Goal: Transaction & Acquisition: Obtain resource

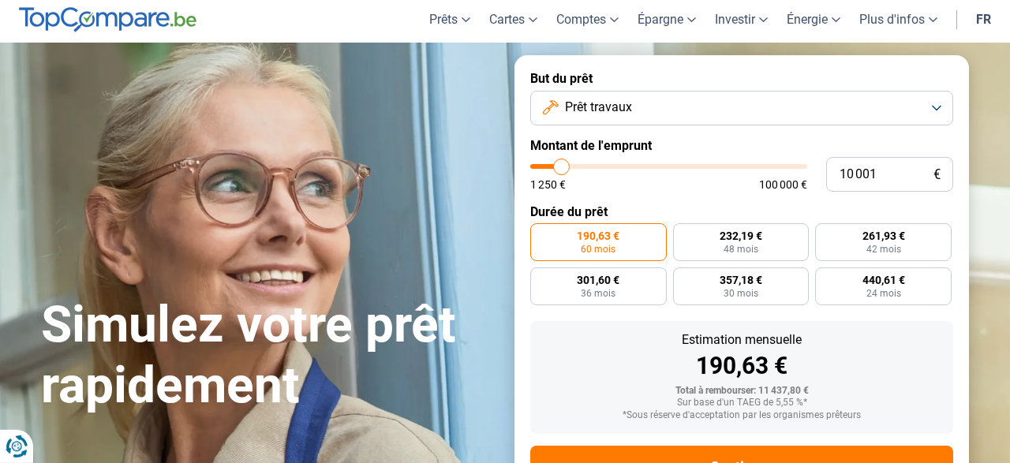
scroll to position [53, 0]
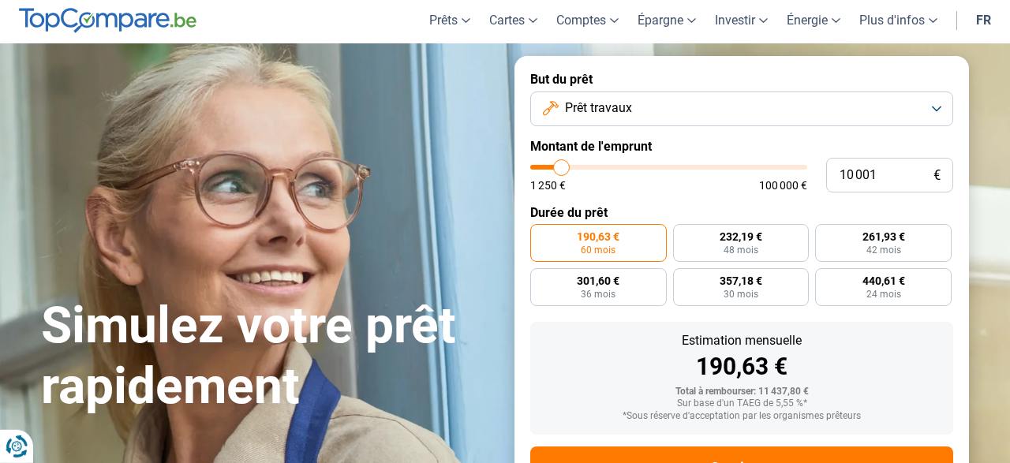
type input "40 500"
type input "40250"
click at [641, 167] on input "range" at bounding box center [668, 167] width 277 height 5
type input "40 250"
radio input "false"
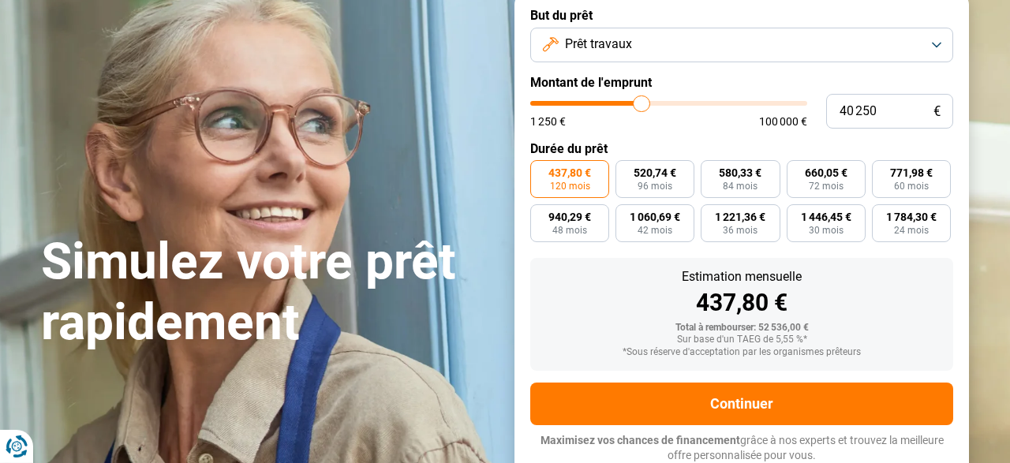
scroll to position [118, 0]
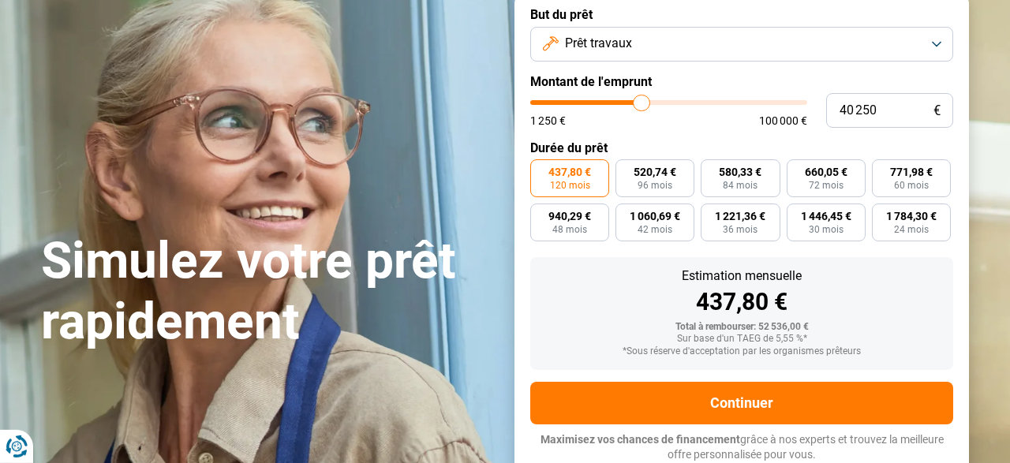
type input "47 250"
type input "47250"
click at [660, 103] on input "range" at bounding box center [668, 102] width 277 height 5
type input "52 250"
type input "52250"
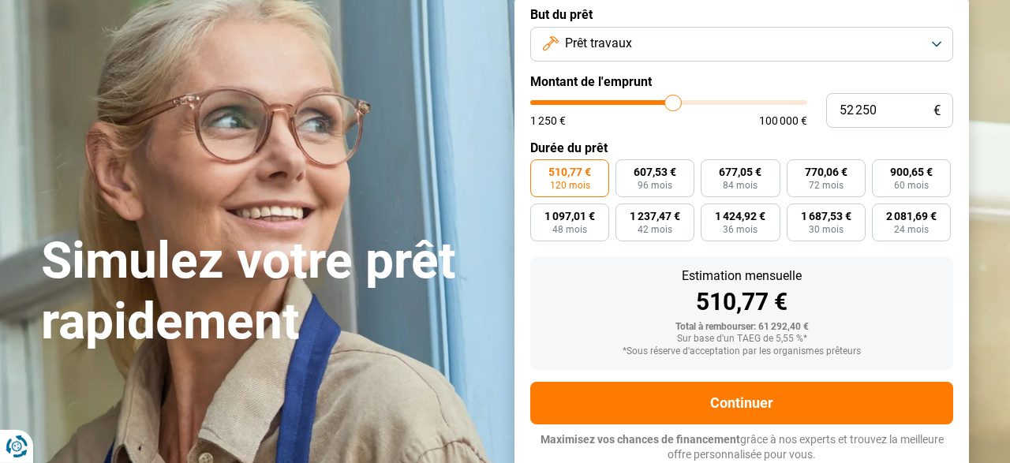
click at [673, 103] on input "range" at bounding box center [668, 102] width 277 height 5
type input "48 000"
type input "48000"
click at [662, 104] on input "range" at bounding box center [668, 102] width 277 height 5
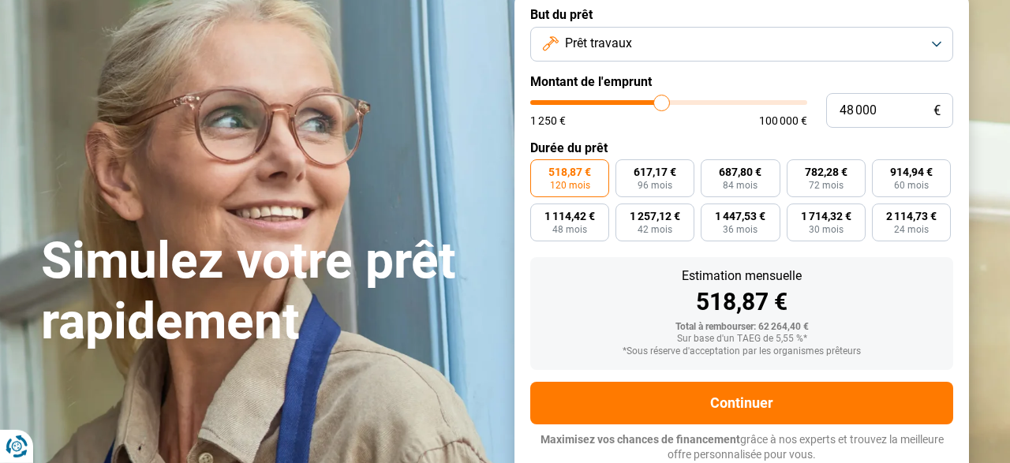
type input "50 500"
type input "50500"
click at [668, 103] on input "range" at bounding box center [668, 102] width 277 height 5
type input "50 250"
type input "50250"
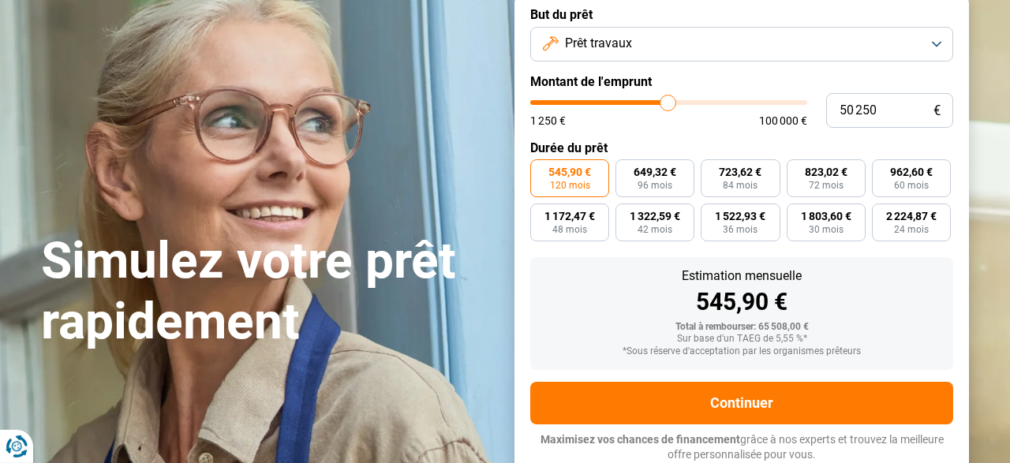
click at [668, 103] on input "range" at bounding box center [668, 102] width 277 height 5
type input "49 750"
type input "49750"
click at [667, 103] on input "range" at bounding box center [668, 102] width 277 height 5
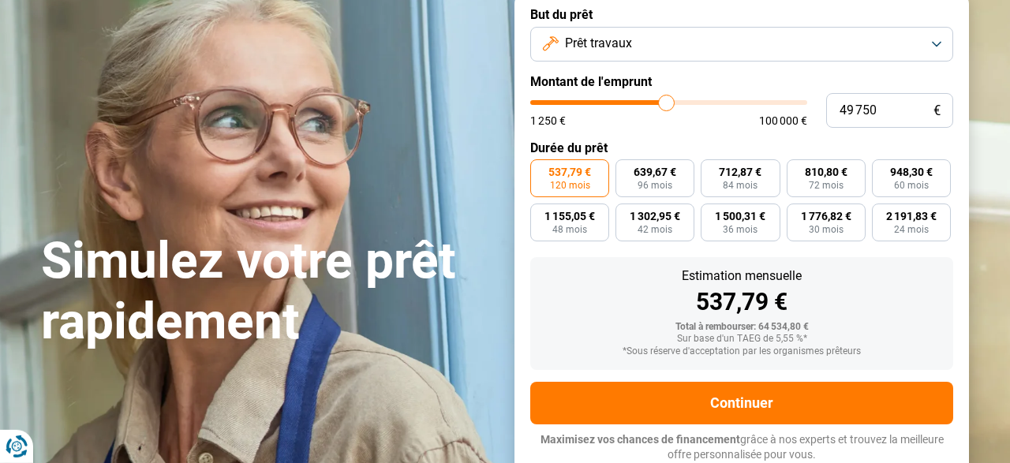
type input "50 250"
type input "50250"
click at [668, 103] on input "range" at bounding box center [668, 102] width 277 height 5
click at [939, 43] on button "Prêt travaux" at bounding box center [741, 44] width 423 height 35
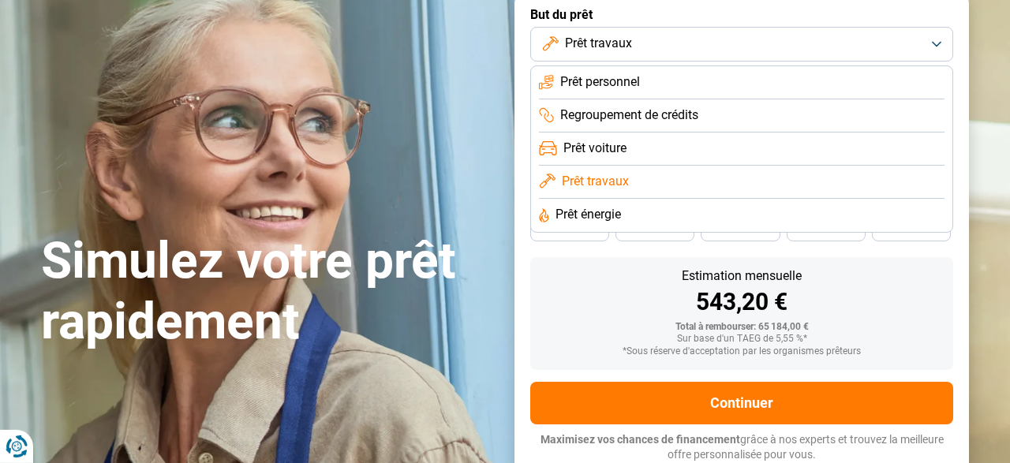
click at [967, 56] on form "But du prêt Prêt travaux Prêt personnel Regroupement de crédits Prêt voiture Pr…" at bounding box center [741, 234] width 454 height 487
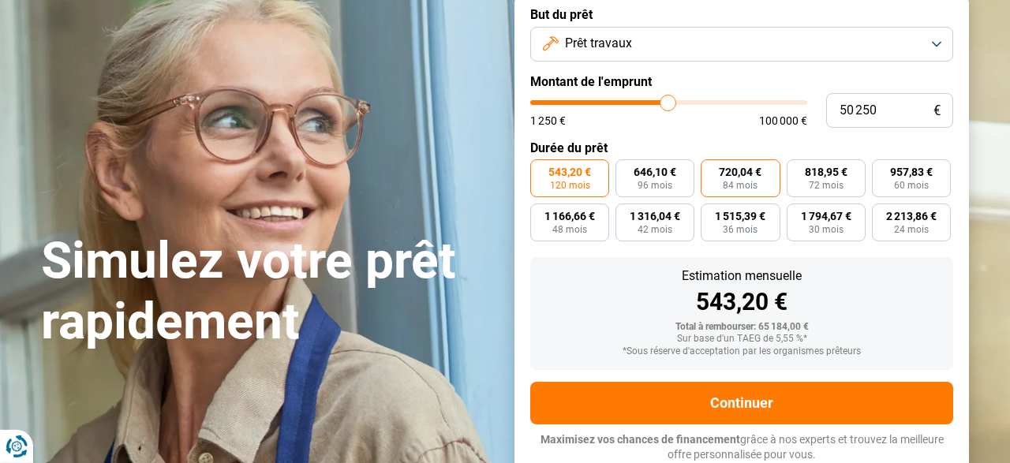
click at [747, 183] on span "84 mois" at bounding box center [740, 185] width 35 height 9
click at [711, 170] on input "720,04 € 84 mois" at bounding box center [706, 164] width 10 height 10
radio input "true"
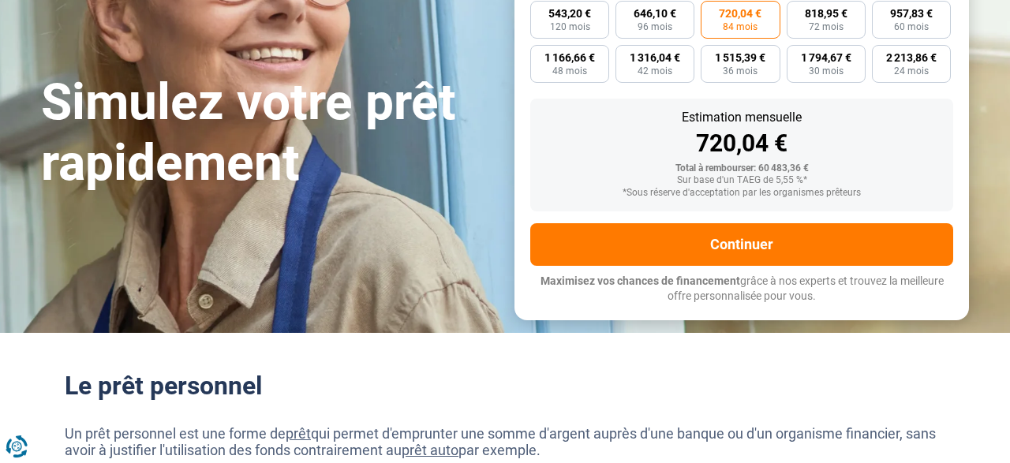
scroll to position [277, 0]
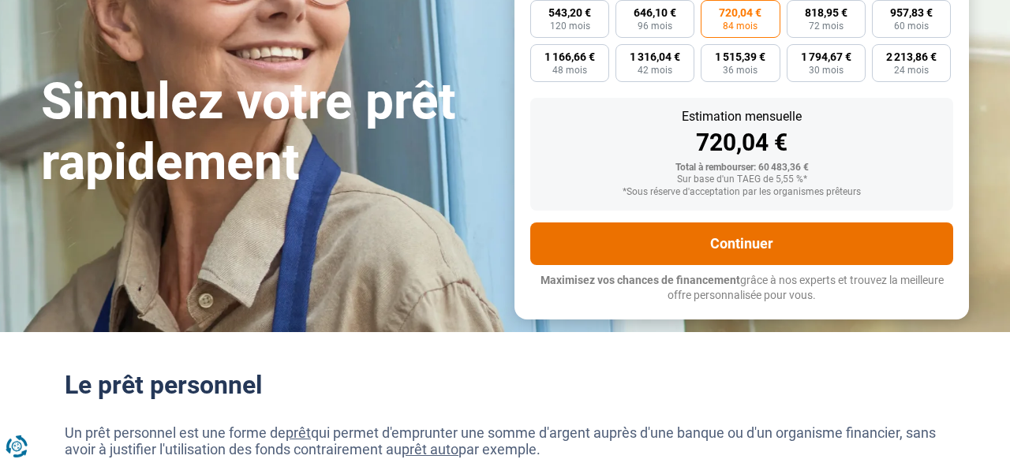
click at [779, 243] on button "Continuer" at bounding box center [741, 244] width 423 height 43
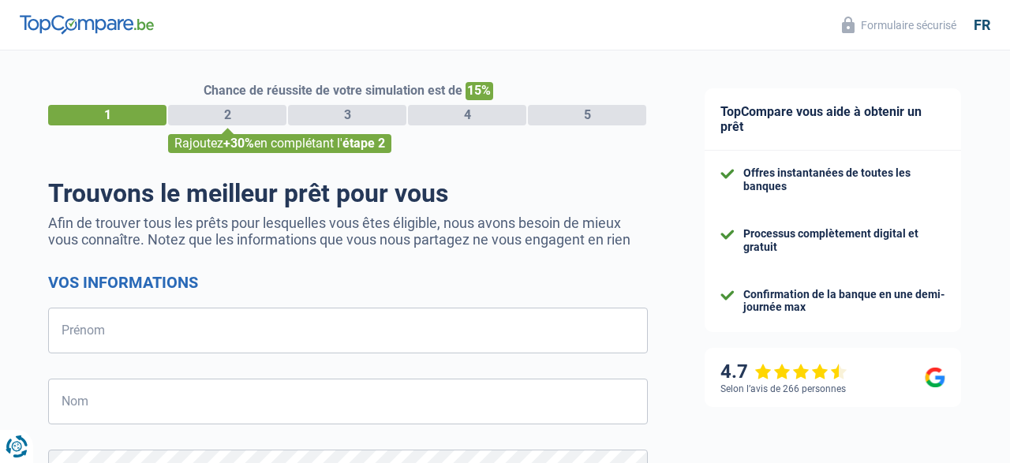
select select "32"
